Goal: Transaction & Acquisition: Purchase product/service

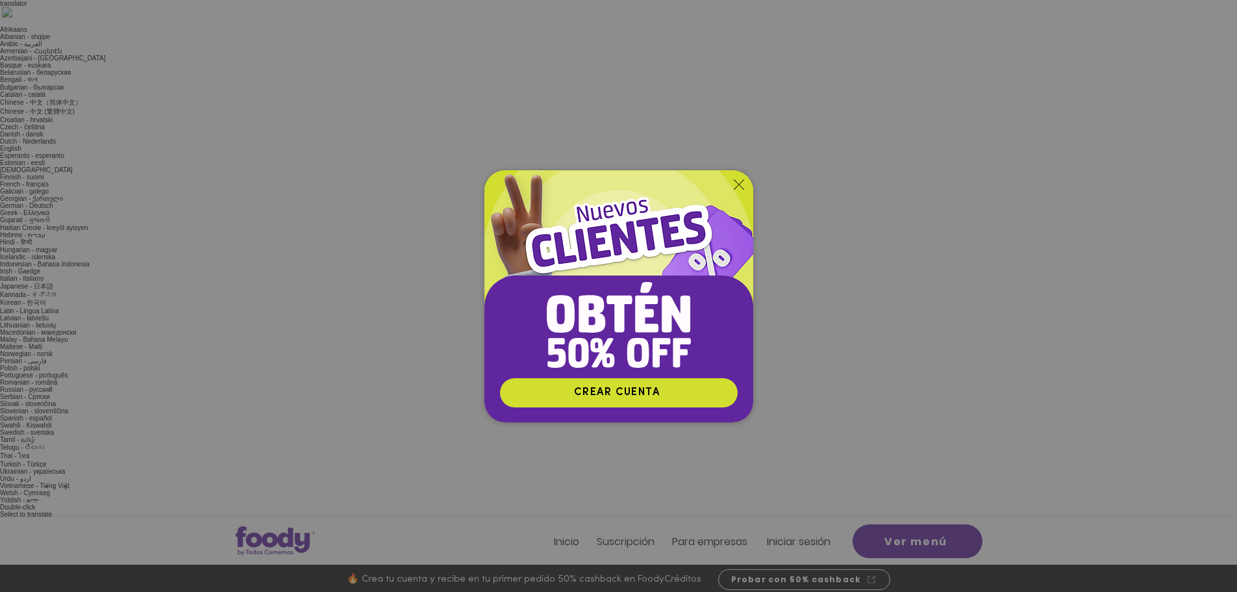
click at [735, 180] on icon "Volver al sitio" at bounding box center [739, 184] width 10 height 10
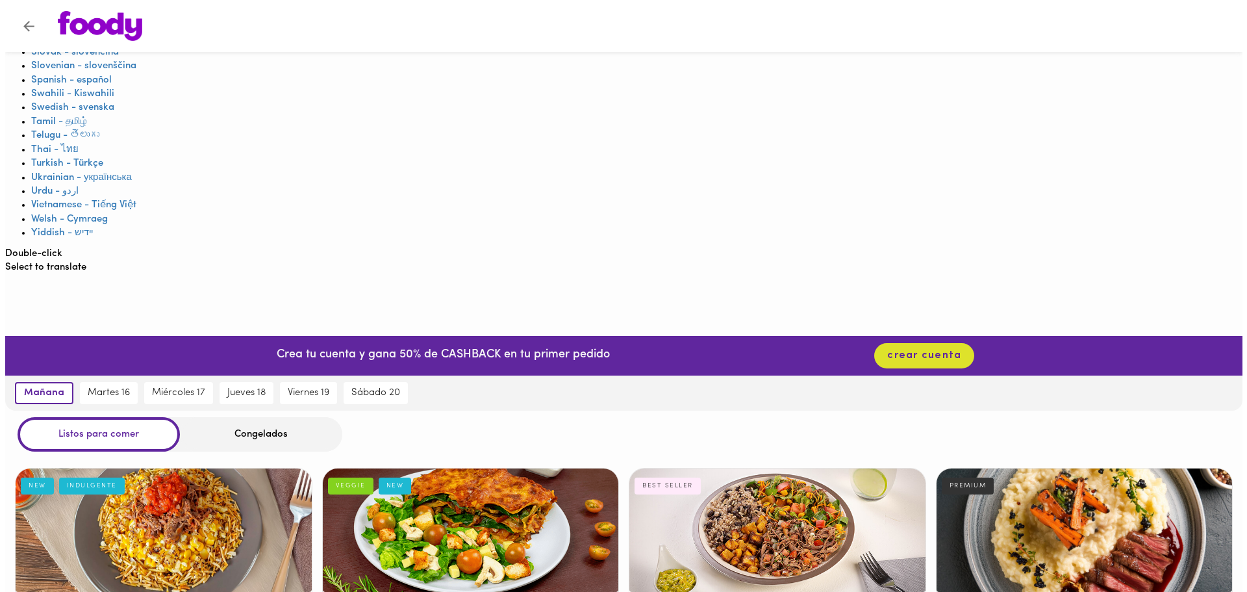
scroll to position [714, 0]
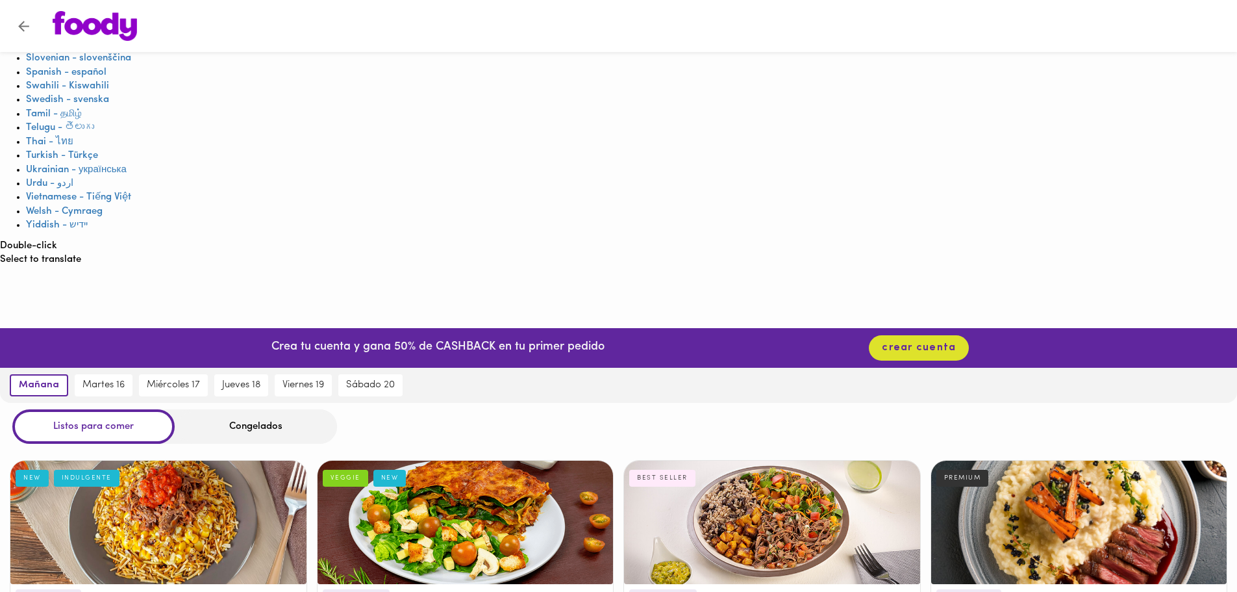
drag, startPoint x: 1041, startPoint y: 416, endPoint x: 1103, endPoint y: 363, distance: 81.1
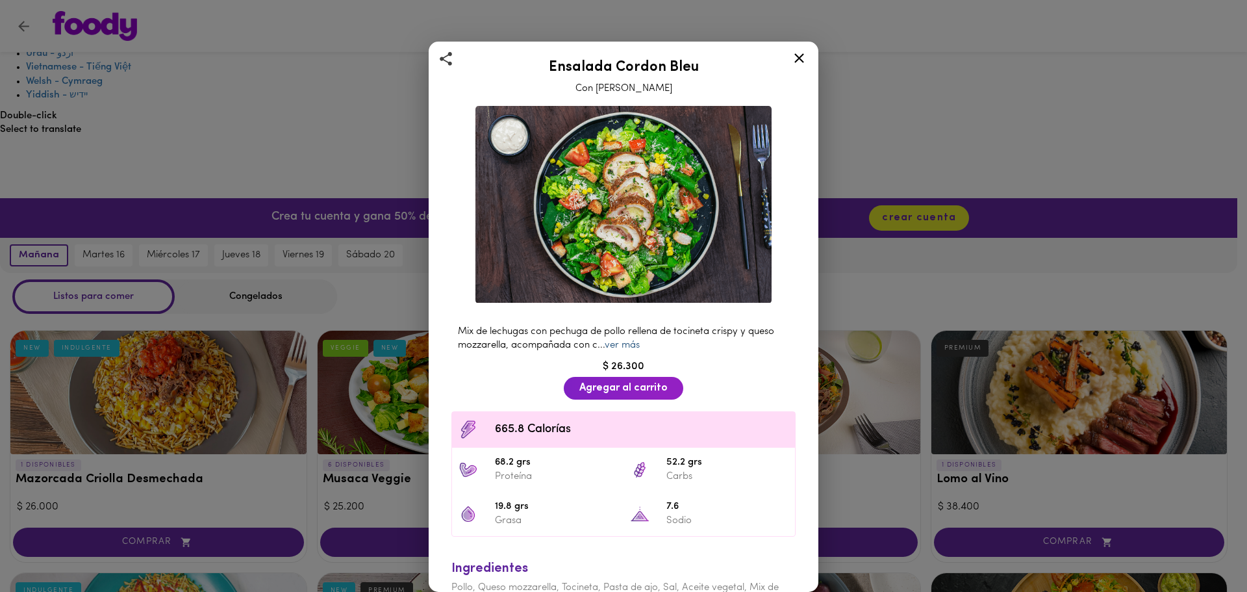
click at [627, 342] on link "ver más" at bounding box center [622, 345] width 35 height 10
click at [799, 54] on icon at bounding box center [799, 58] width 16 height 16
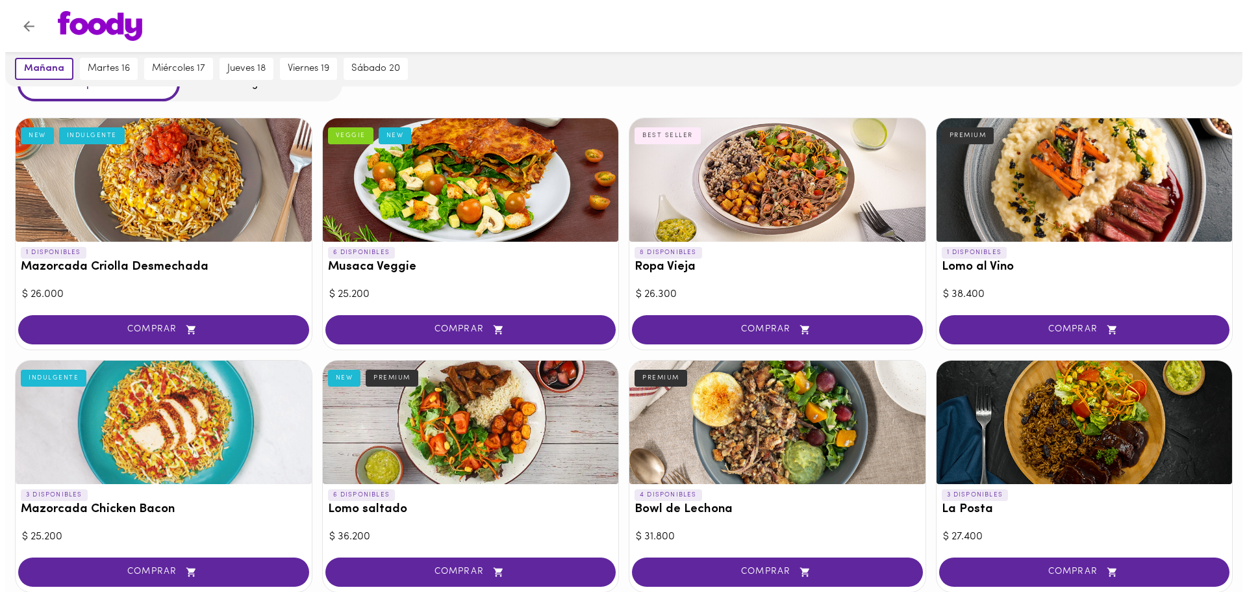
scroll to position [974, 0]
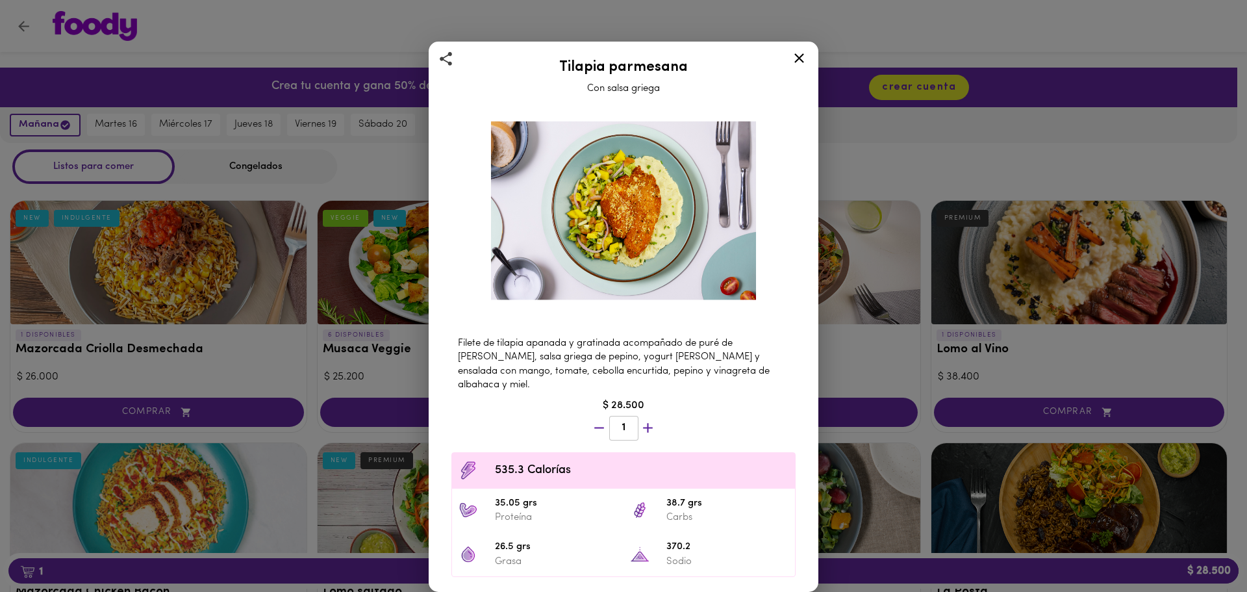
click at [800, 56] on icon at bounding box center [799, 58] width 16 height 16
